Goal: Task Accomplishment & Management: Manage account settings

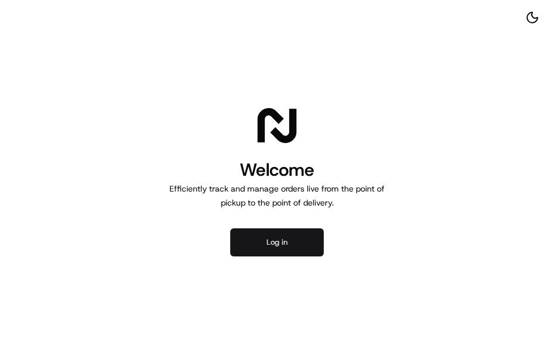
click at [265, 246] on button "Log in" at bounding box center [277, 243] width 94 height 28
